Goal: Task Accomplishment & Management: Manage account settings

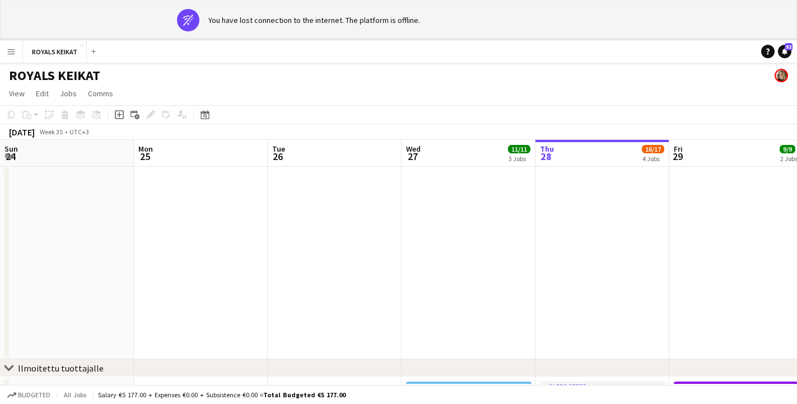
scroll to position [0, 291]
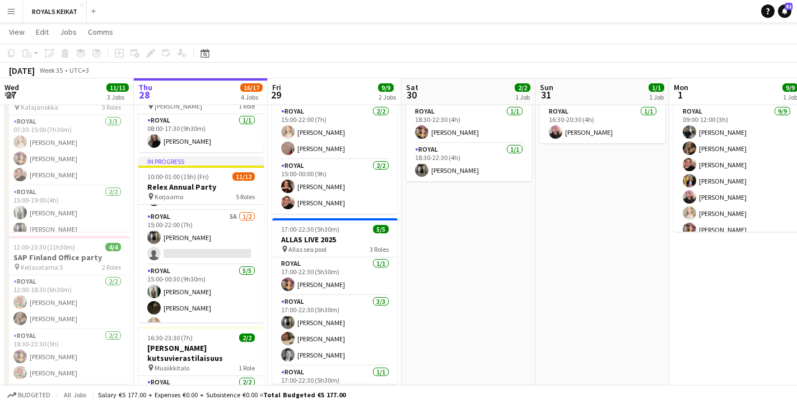
scroll to position [106, 0]
click at [180, 237] on app-card-role "Royal 5A [DATE] 15:00-22:00 (7h) [PERSON_NAME] single-neutral-actions" at bounding box center [200, 235] width 125 height 54
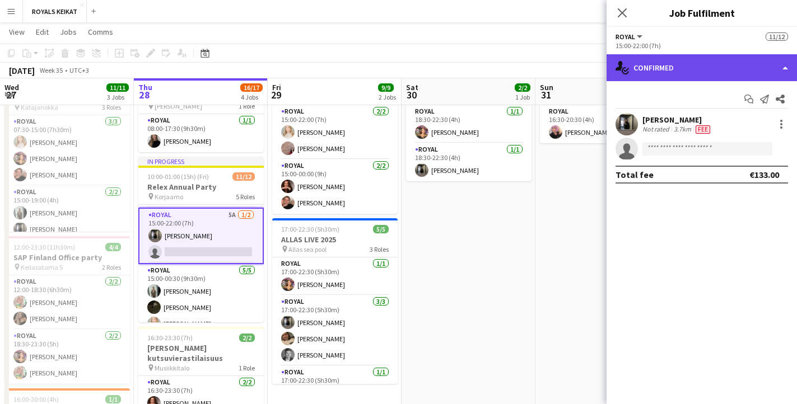
click at [724, 61] on div "single-neutral-actions-check-2 Confirmed" at bounding box center [702, 67] width 190 height 27
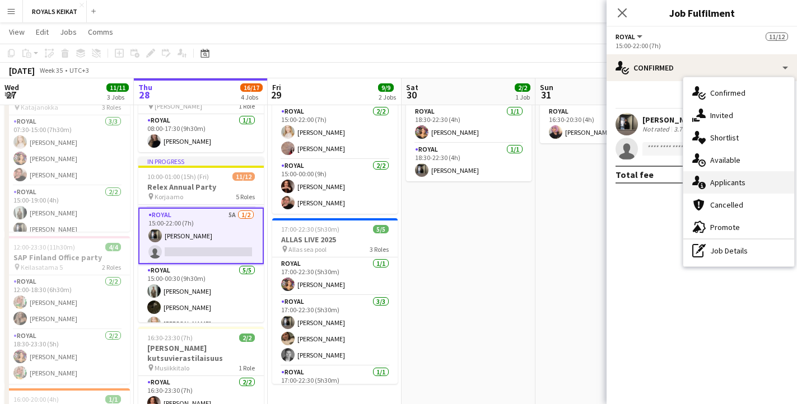
click at [718, 182] on div "single-neutral-actions-information Applicants" at bounding box center [738, 182] width 111 height 22
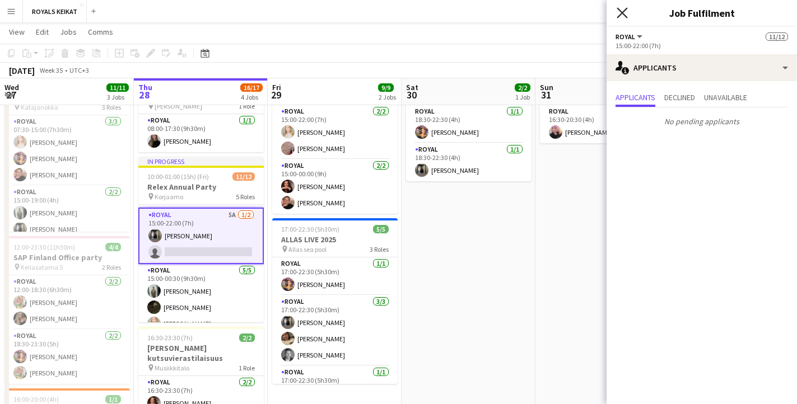
click at [620, 10] on icon at bounding box center [622, 12] width 11 height 11
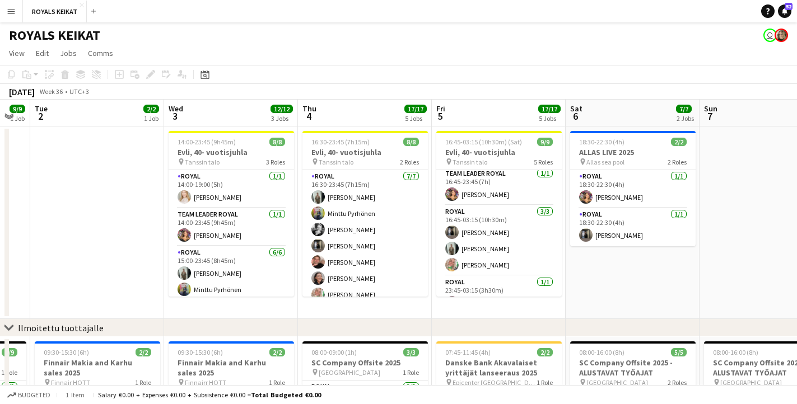
scroll to position [129, 0]
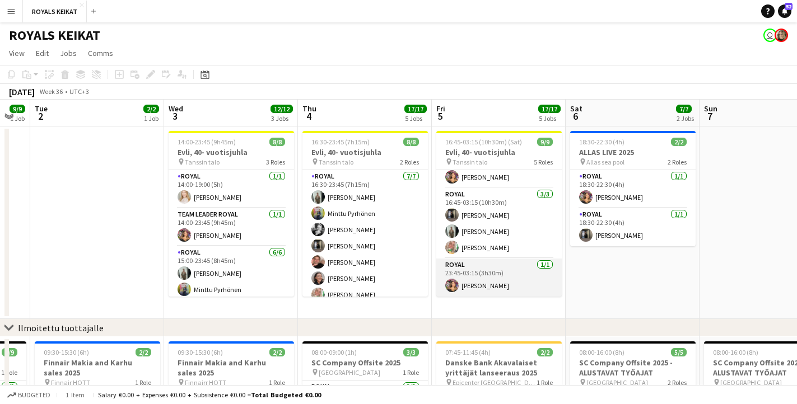
click at [489, 282] on app-card-role "Royal 1/1 23:45-03:15 (3h30m) Tiia Karvonen" at bounding box center [498, 278] width 125 height 38
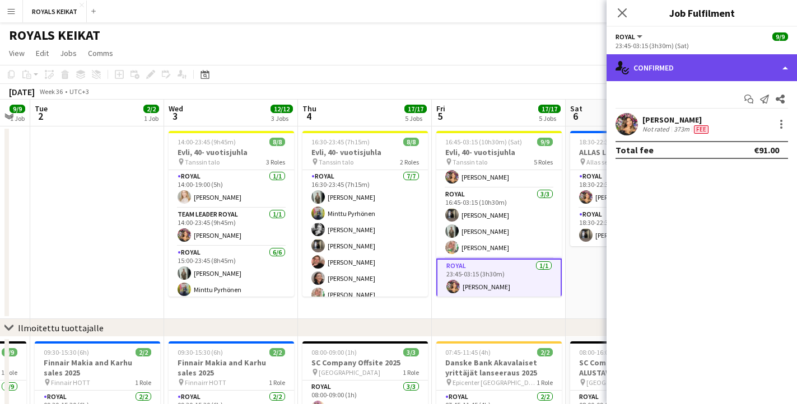
click at [715, 66] on div "single-neutral-actions-check-2 Confirmed" at bounding box center [702, 67] width 190 height 27
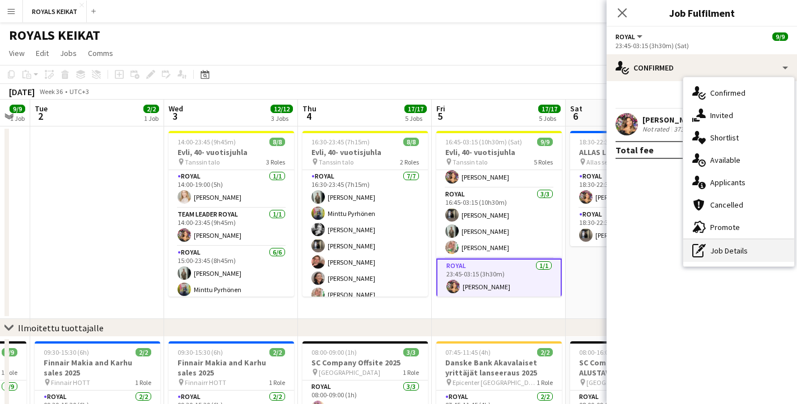
click at [736, 254] on div "pen-write Job Details" at bounding box center [738, 251] width 111 height 22
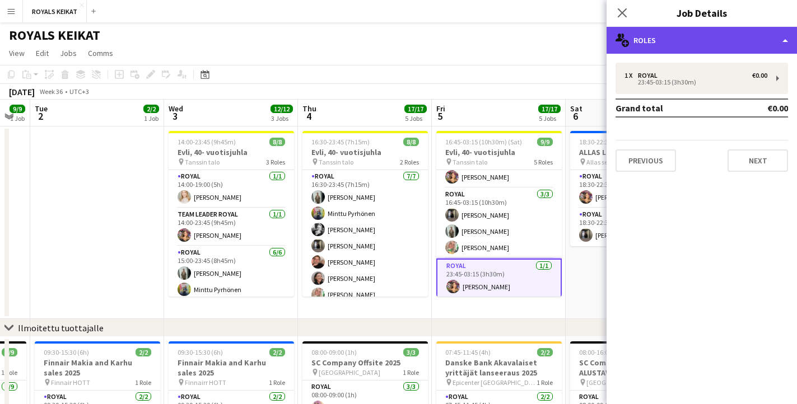
click at [690, 39] on div "multiple-users-add Roles" at bounding box center [702, 40] width 190 height 27
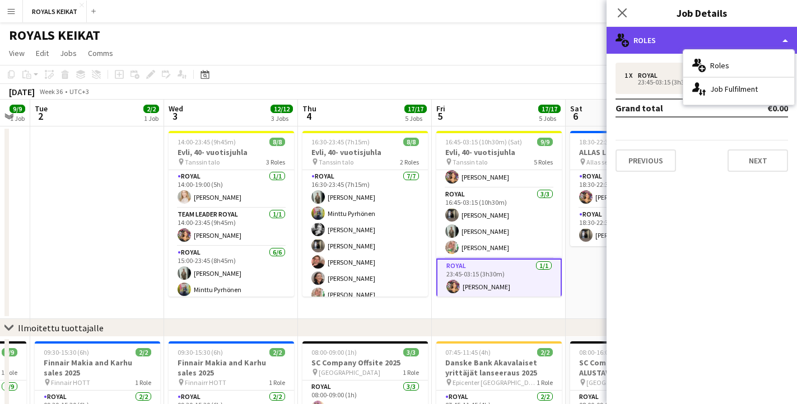
click at [690, 39] on div "multiple-users-add Roles" at bounding box center [702, 40] width 190 height 27
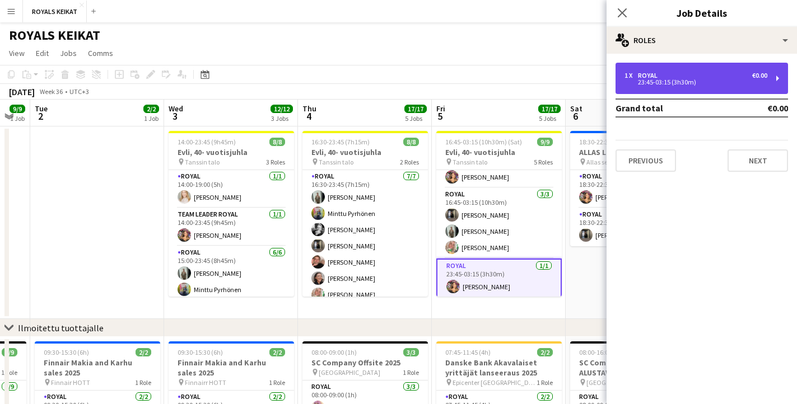
click at [689, 83] on div "23:45-03:15 (3h30m)" at bounding box center [695, 83] width 143 height 6
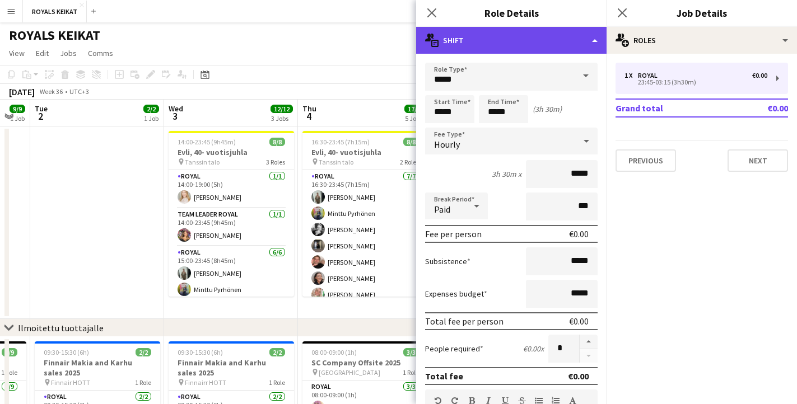
click at [501, 38] on div "multiple-actions-text Shift" at bounding box center [511, 40] width 190 height 27
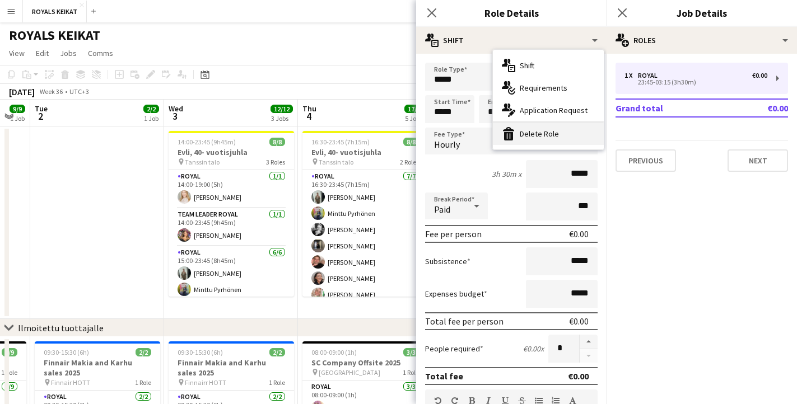
click at [539, 134] on div "bin-2 Delete Role" at bounding box center [548, 134] width 111 height 22
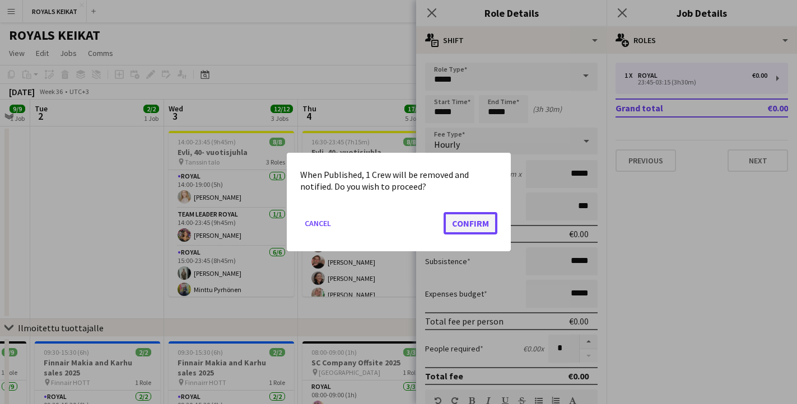
click at [455, 223] on button "Confirm" at bounding box center [471, 223] width 54 height 22
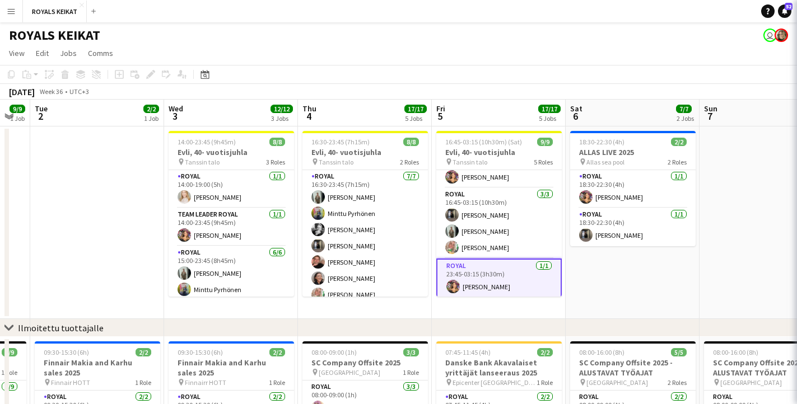
scroll to position [100, 0]
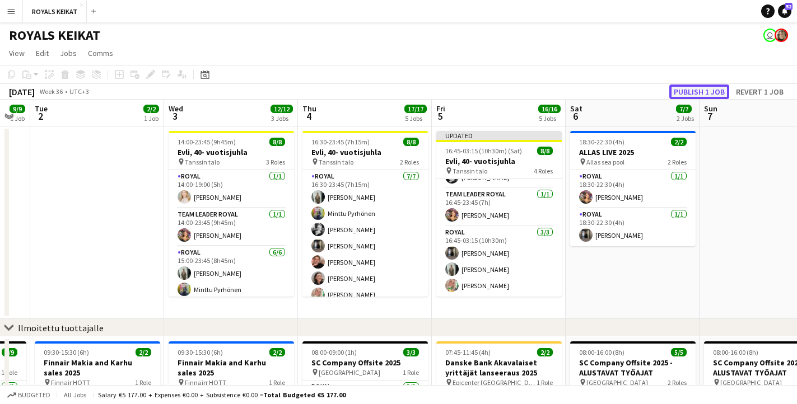
click at [700, 90] on button "Publish 1 job" at bounding box center [699, 92] width 60 height 15
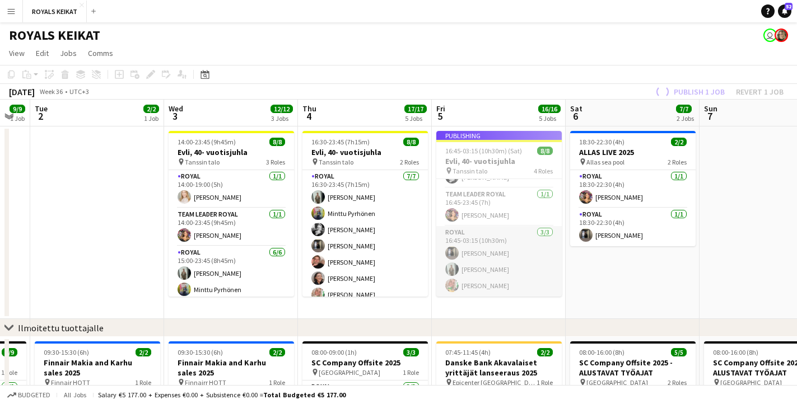
scroll to position [91, 0]
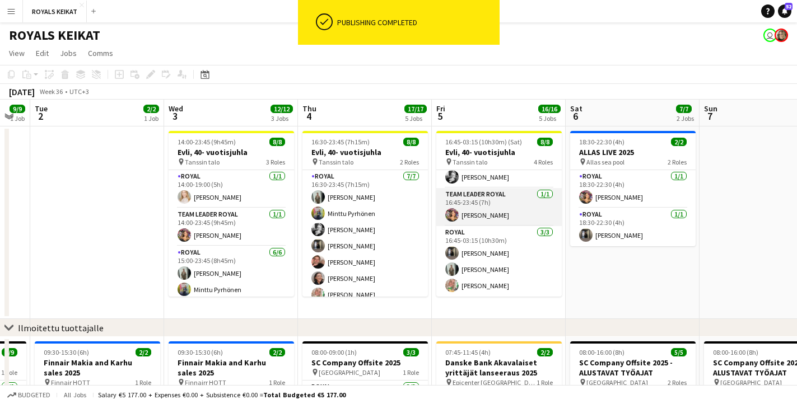
click at [489, 211] on app-card-role "Team Leader Royal 1/1 16:45-23:45 (7h) Tiia Karvonen" at bounding box center [498, 207] width 125 height 38
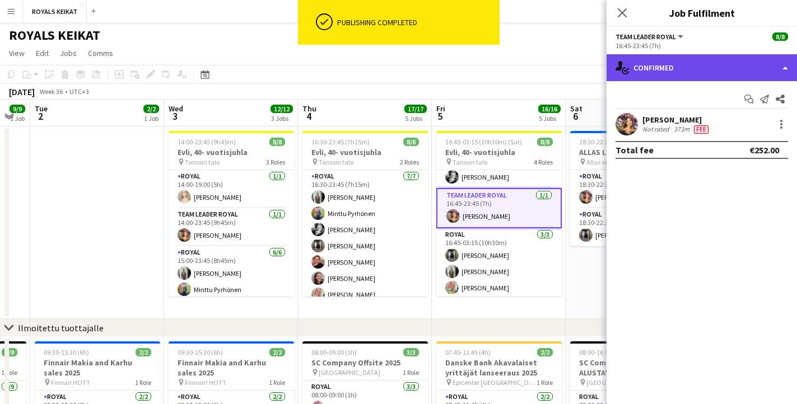
click at [682, 68] on div "single-neutral-actions-check-2 Confirmed" at bounding box center [702, 67] width 190 height 27
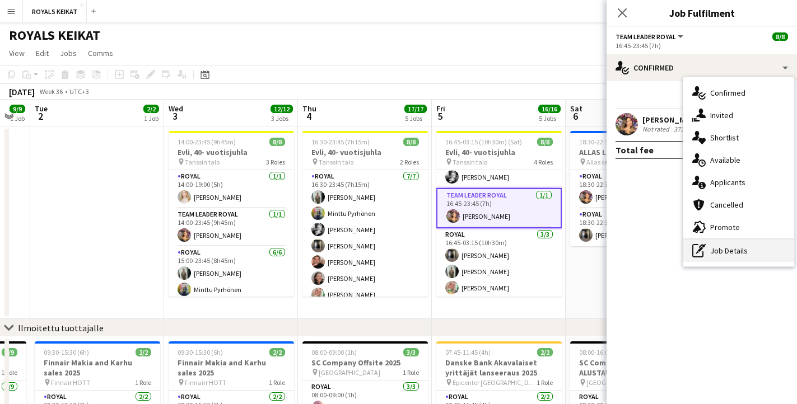
click at [751, 250] on div "pen-write Job Details" at bounding box center [738, 251] width 111 height 22
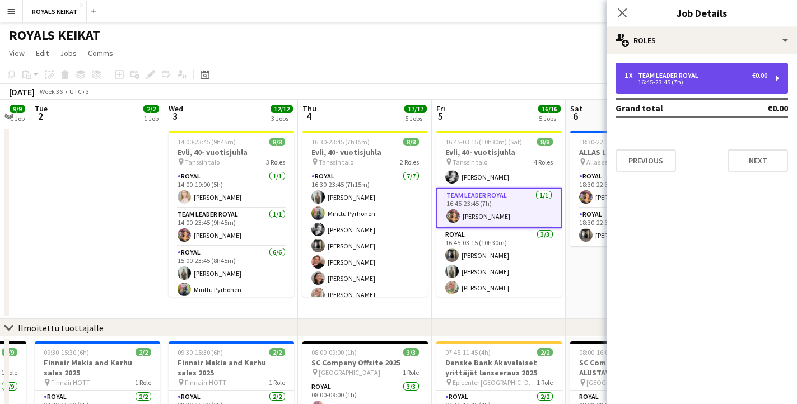
click at [718, 75] on div "1 x Team Leader Royal €0.00" at bounding box center [695, 76] width 143 height 8
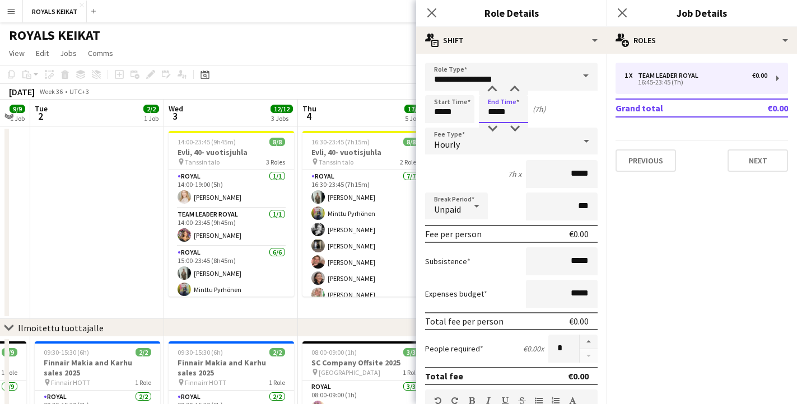
click at [498, 113] on input "*****" at bounding box center [503, 109] width 49 height 28
click at [491, 88] on div at bounding box center [492, 89] width 22 height 11
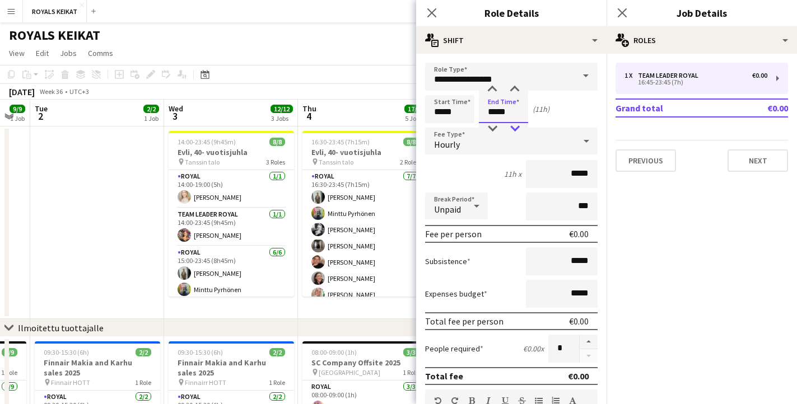
click at [515, 128] on div at bounding box center [514, 128] width 22 height 11
type input "*****"
click at [515, 128] on div at bounding box center [514, 128] width 22 height 11
click at [433, 9] on icon "Close pop-in" at bounding box center [431, 12] width 11 height 11
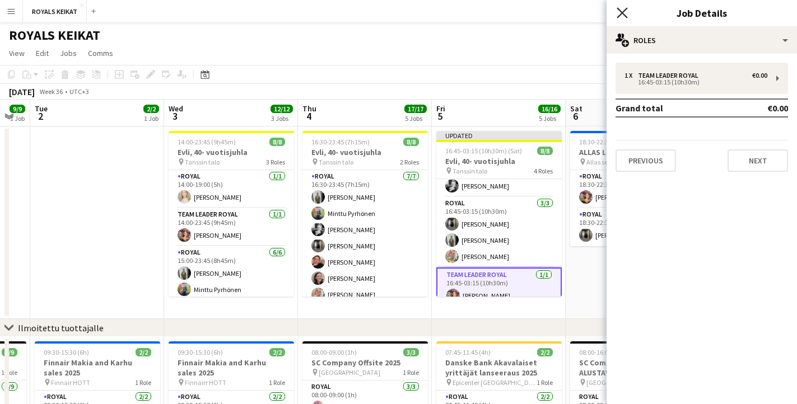
click at [622, 7] on icon "Close pop-in" at bounding box center [622, 12] width 11 height 11
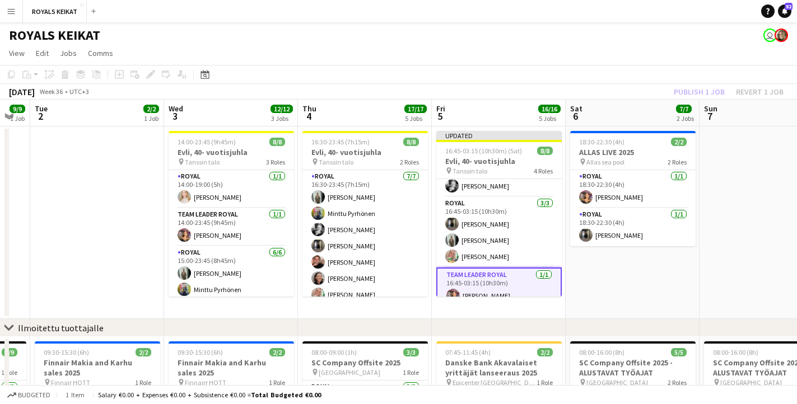
click at [687, 88] on div "Publish 1 job Revert 1 job" at bounding box center [728, 92] width 137 height 15
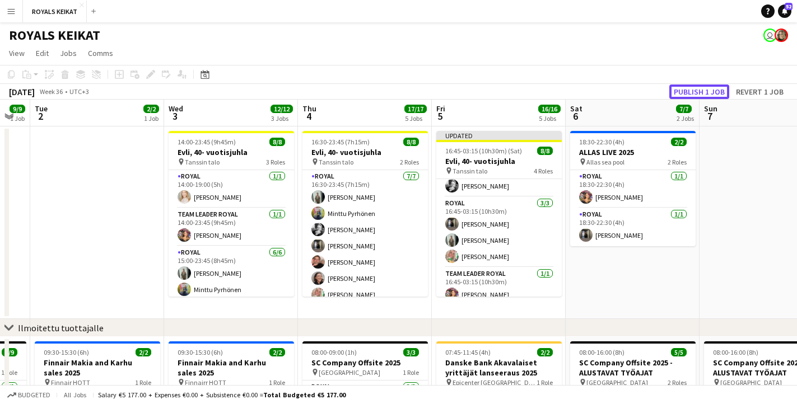
click at [687, 88] on button "Publish 1 job" at bounding box center [699, 92] width 60 height 15
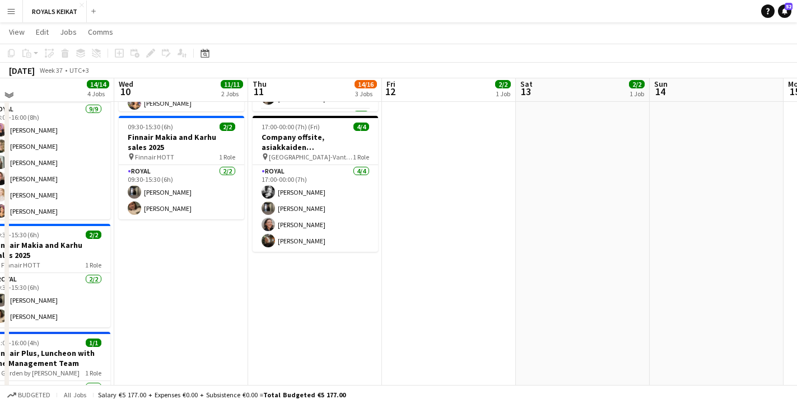
scroll to position [0, 0]
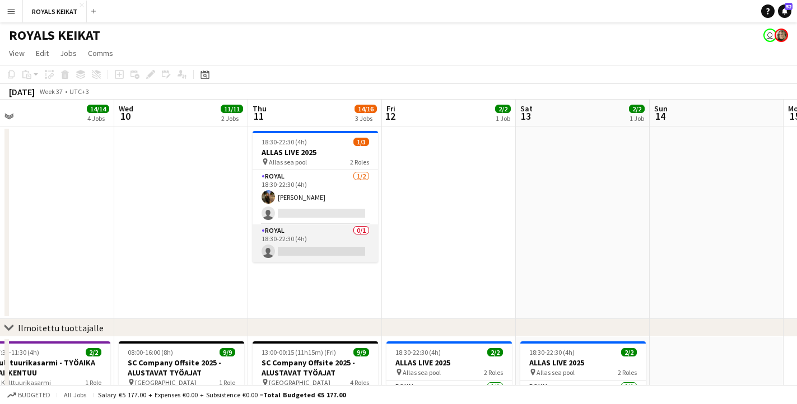
click at [316, 242] on app-card-role "Royal 0/1 18:30-22:30 (4h) single-neutral-actions" at bounding box center [315, 244] width 125 height 38
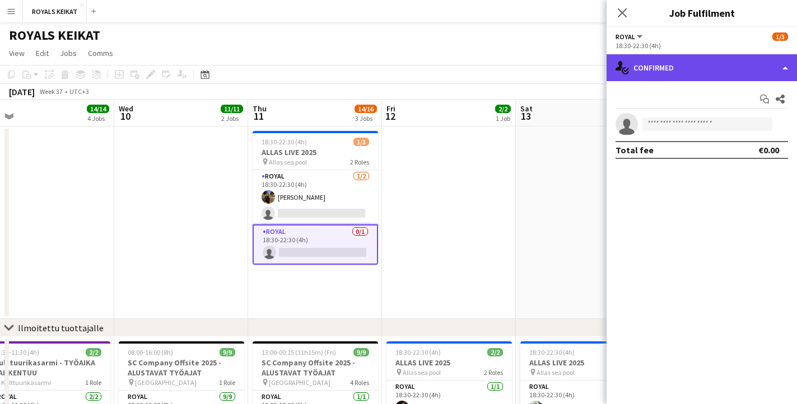
click at [667, 54] on div "single-neutral-actions-check-2 Confirmed" at bounding box center [702, 67] width 190 height 27
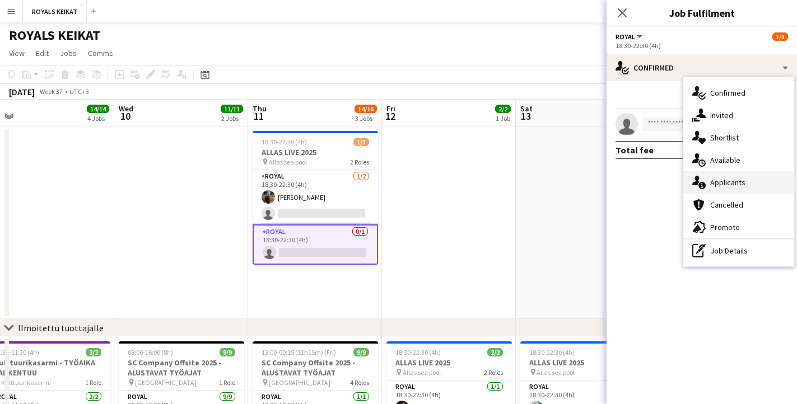
click at [714, 178] on div "single-neutral-actions-information Applicants" at bounding box center [738, 182] width 111 height 22
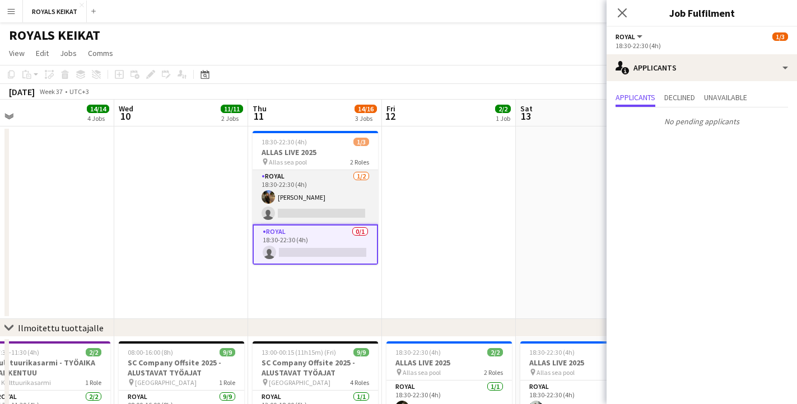
click at [337, 199] on app-card-role "Royal 1/2 18:30-22:30 (4h) Vilma Väisänen single-neutral-actions" at bounding box center [315, 197] width 125 height 54
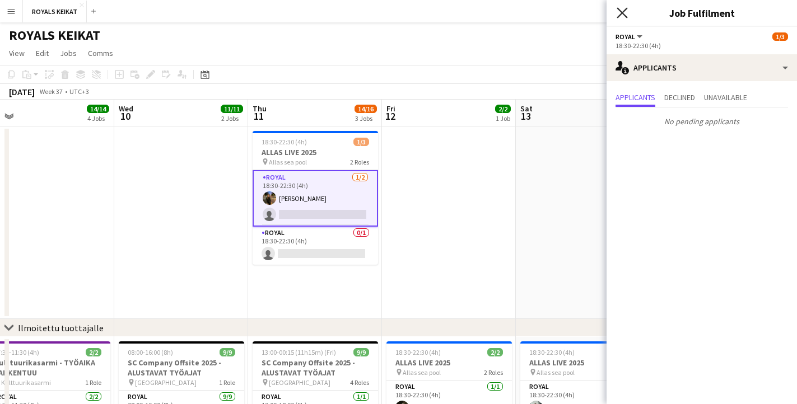
click at [622, 8] on icon "Close pop-in" at bounding box center [622, 12] width 11 height 11
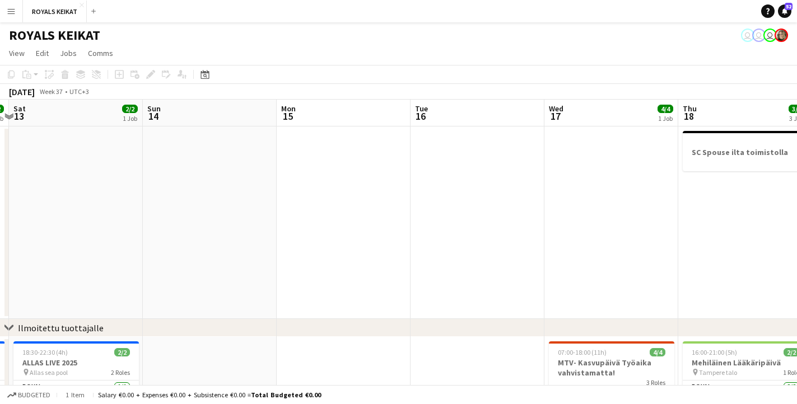
scroll to position [0, 254]
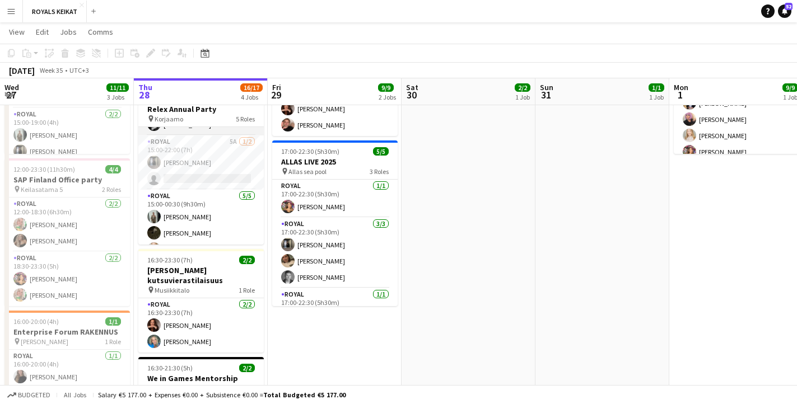
scroll to position [101, 0]
click at [217, 157] on app-card-role "Royal 5A [DATE] 15:00-22:00 (7h) [PERSON_NAME] single-neutral-actions" at bounding box center [200, 161] width 125 height 54
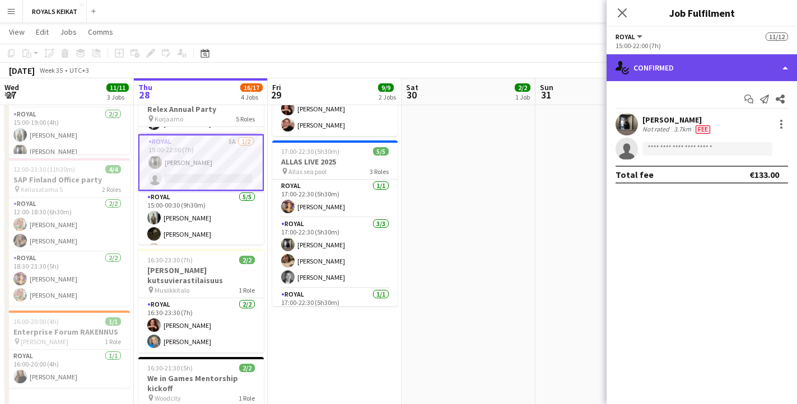
click at [694, 64] on div "single-neutral-actions-check-2 Confirmed" at bounding box center [702, 67] width 190 height 27
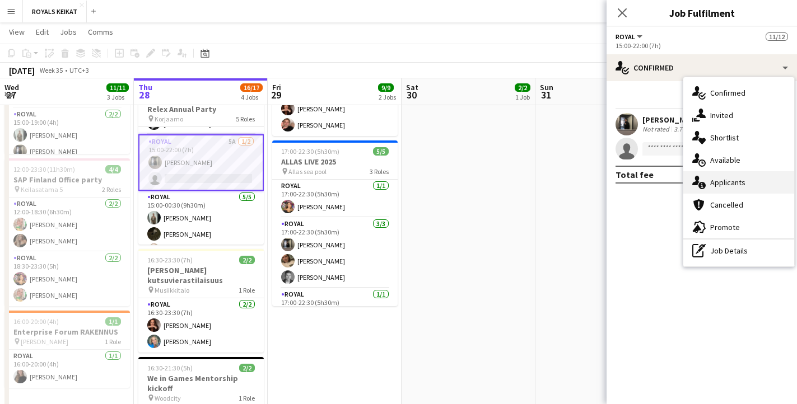
click at [719, 179] on div "single-neutral-actions-information Applicants" at bounding box center [738, 182] width 111 height 22
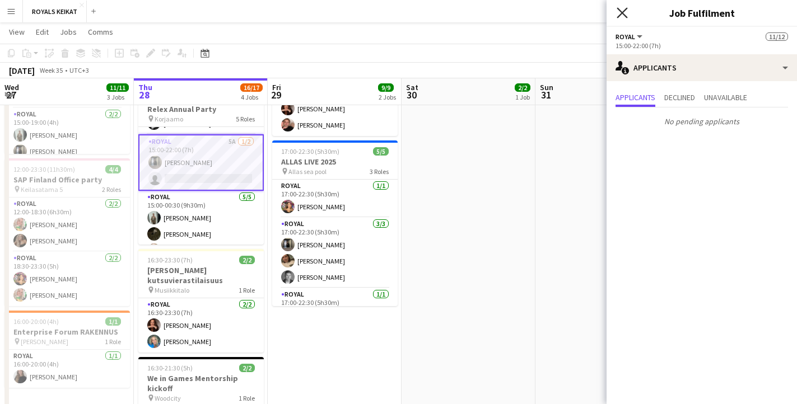
click at [619, 10] on icon at bounding box center [622, 12] width 11 height 11
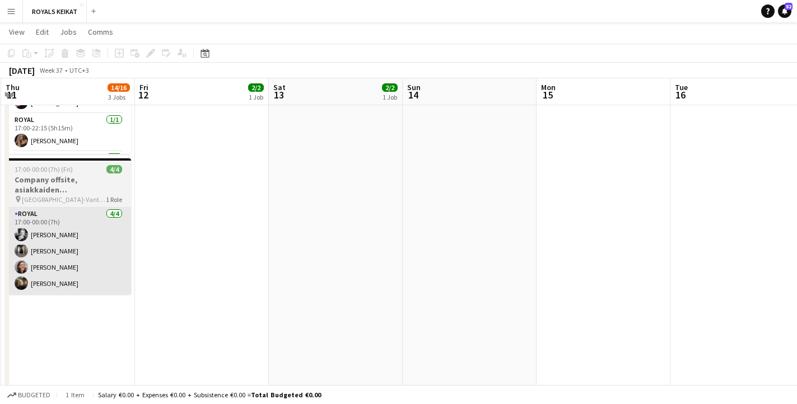
scroll to position [0, 423]
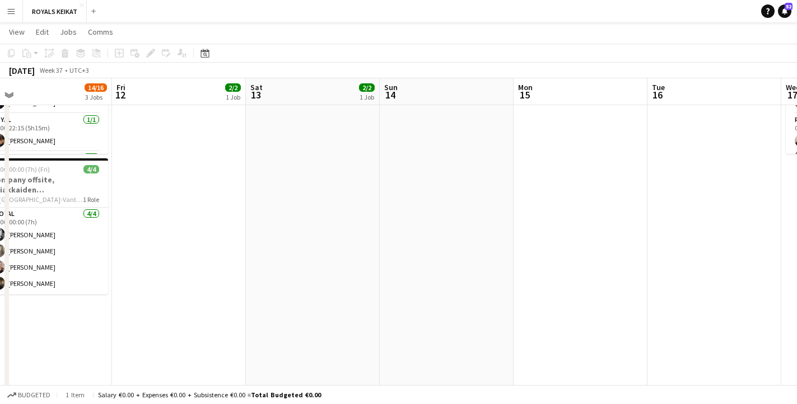
click at [729, 226] on app-date-cell at bounding box center [714, 235] width 134 height 503
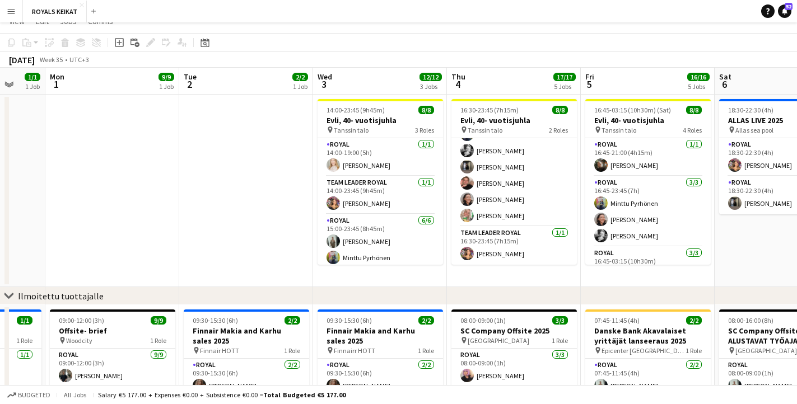
scroll to position [0, 0]
